Goal: Task Accomplishment & Management: Use online tool/utility

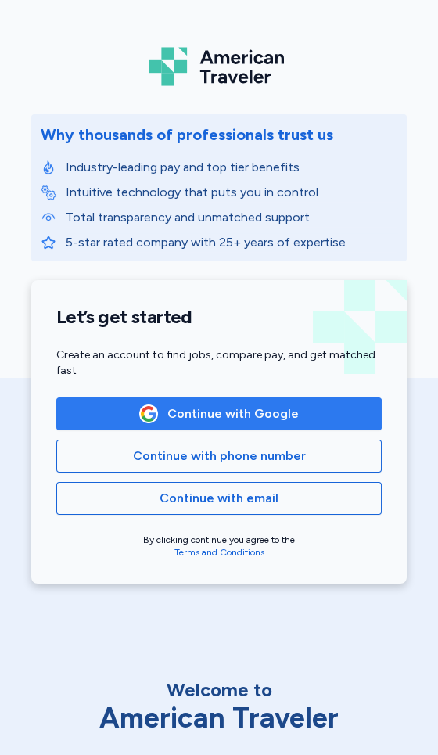
click at [108, 414] on span "Continue with Google" at bounding box center [219, 413] width 299 height 19
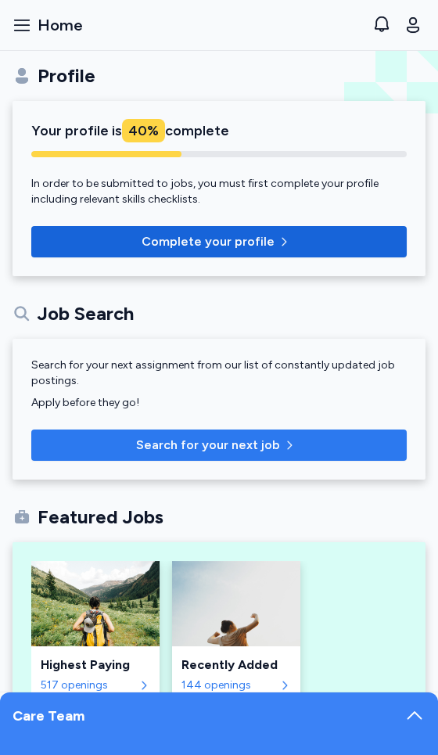
click at [346, 443] on span "Search for your next job" at bounding box center [219, 445] width 350 height 19
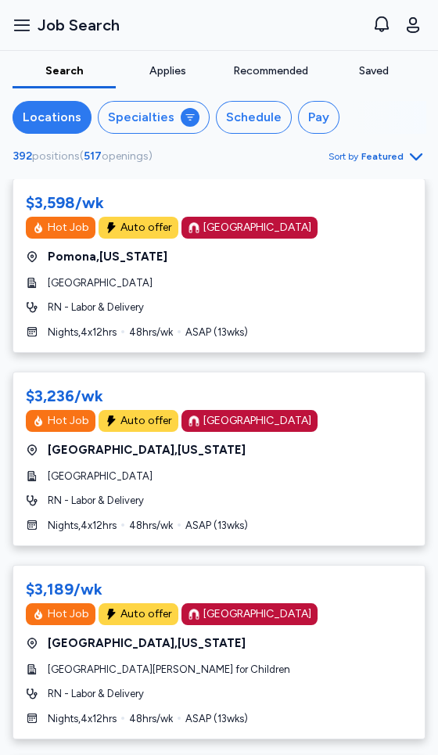
click at [59, 112] on div "Locations" at bounding box center [52, 117] width 59 height 19
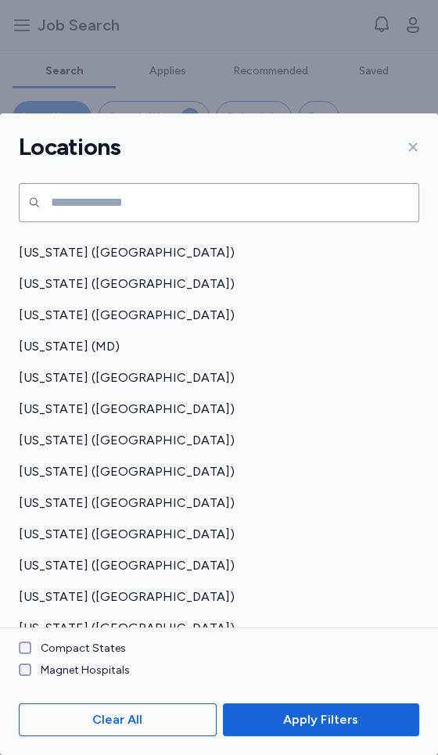
scroll to position [530, 0]
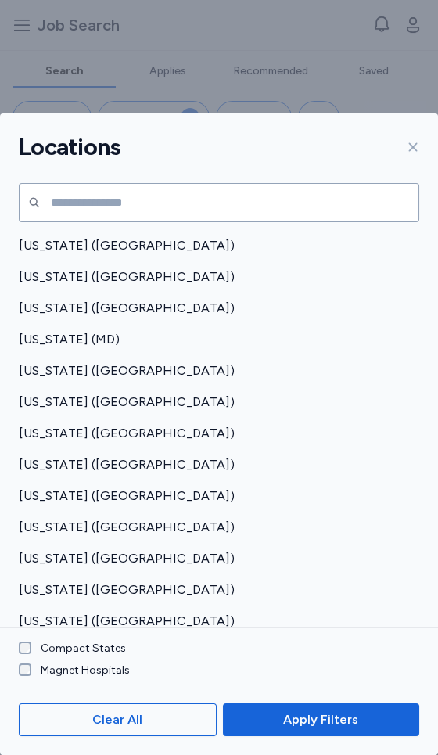
click at [52, 518] on span "[US_STATE] ([GEOGRAPHIC_DATA])" at bounding box center [214, 527] width 391 height 19
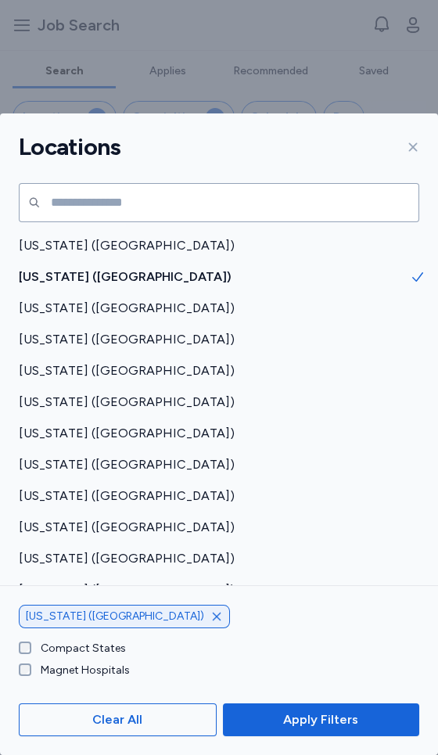
scroll to position [780, 0]
click at [53, 425] on span "[US_STATE] ([GEOGRAPHIC_DATA])" at bounding box center [214, 434] width 391 height 19
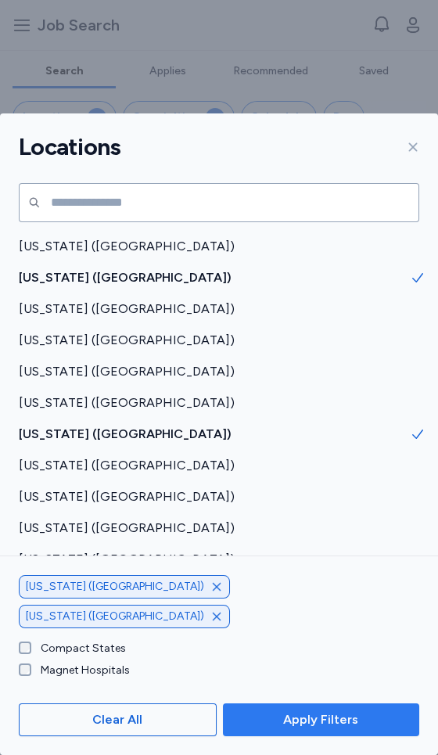
click at [352, 729] on span "Apply Filters" at bounding box center [320, 719] width 75 height 19
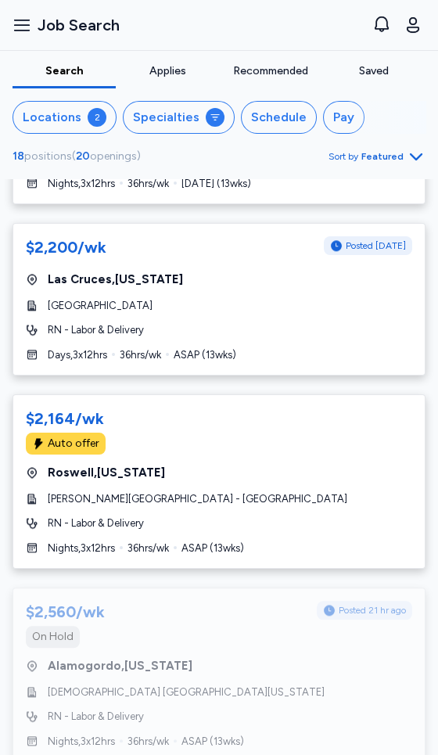
scroll to position [2617, 0]
